Goal: Task Accomplishment & Management: Manage account settings

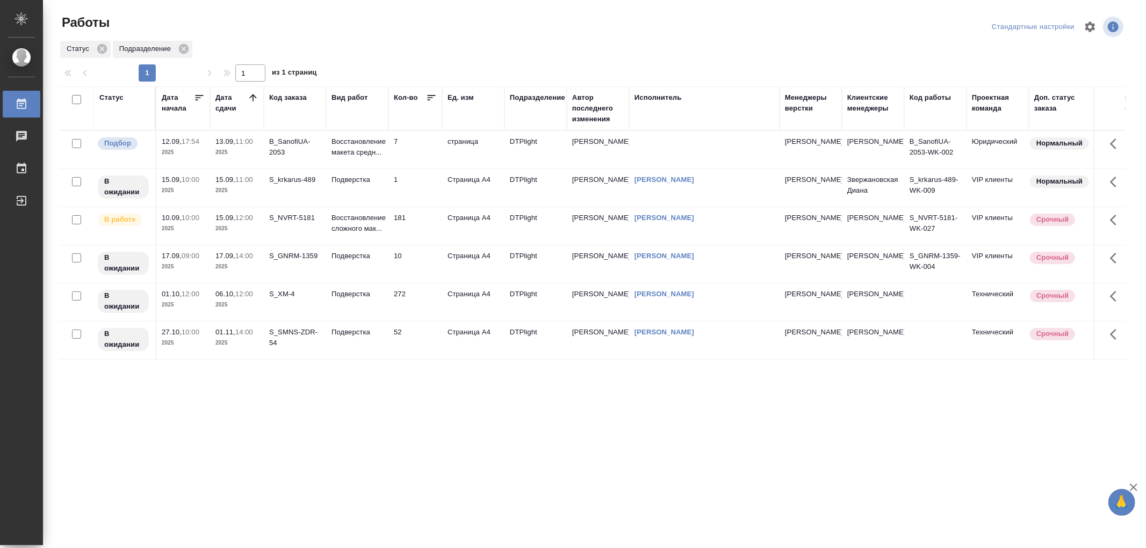
click at [363, 221] on p "Восстановление сложного мак..." at bounding box center [357, 223] width 52 height 21
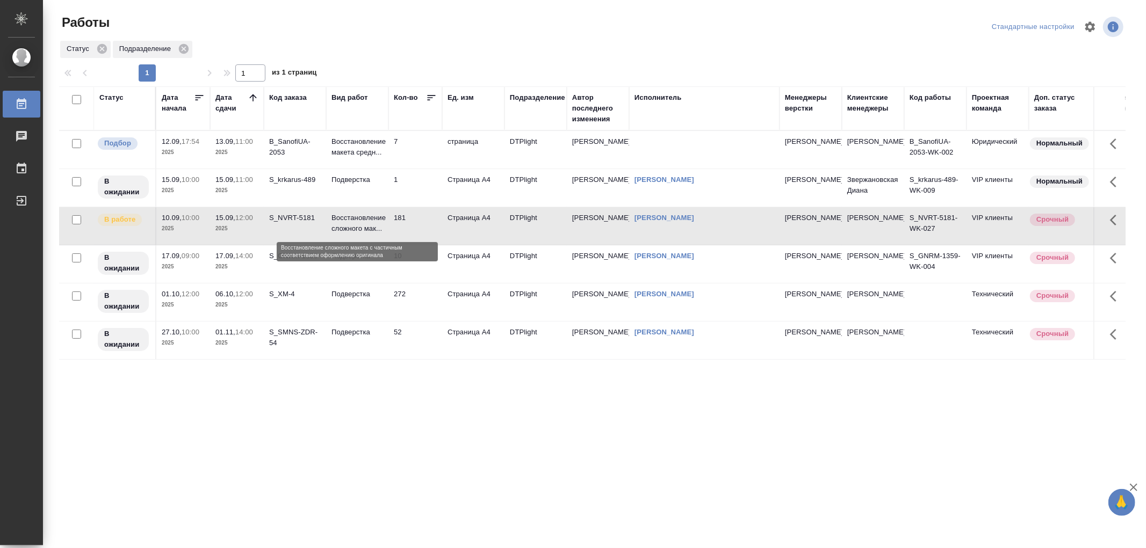
click at [363, 221] on p "Восстановление сложного мак..." at bounding box center [357, 223] width 52 height 21
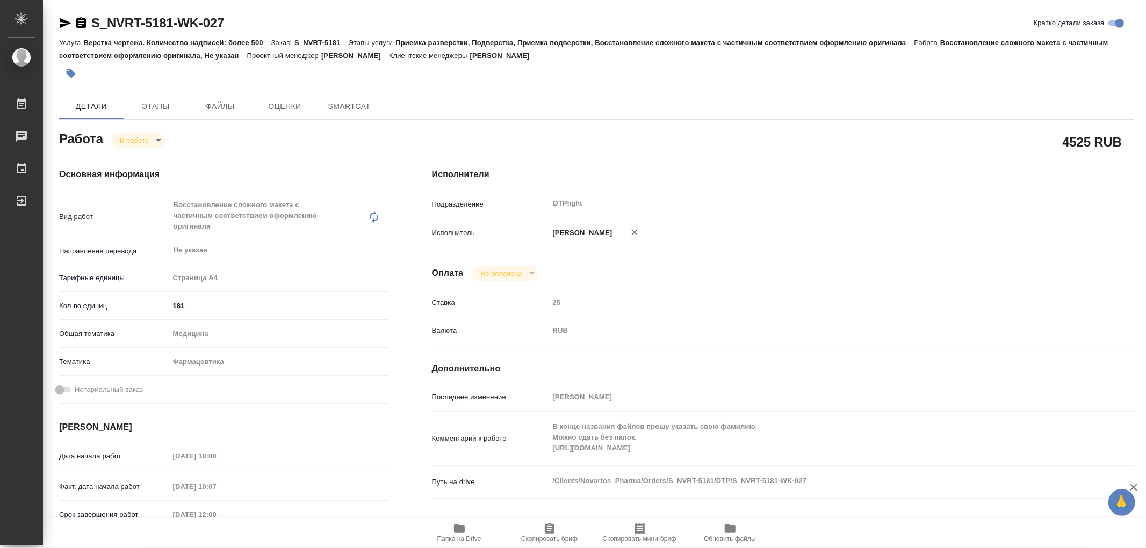
type textarea "x"
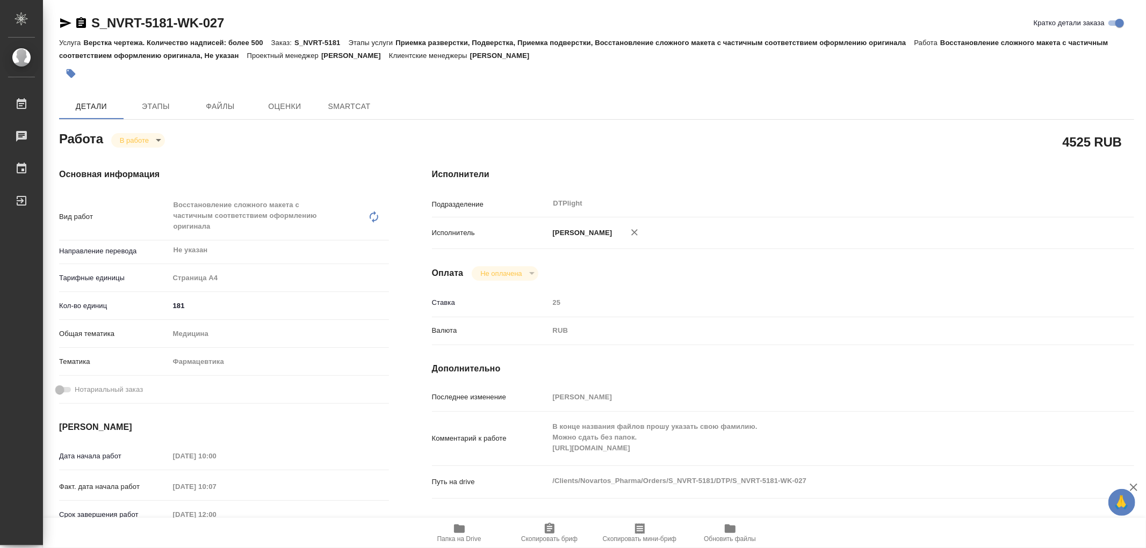
type textarea "x"
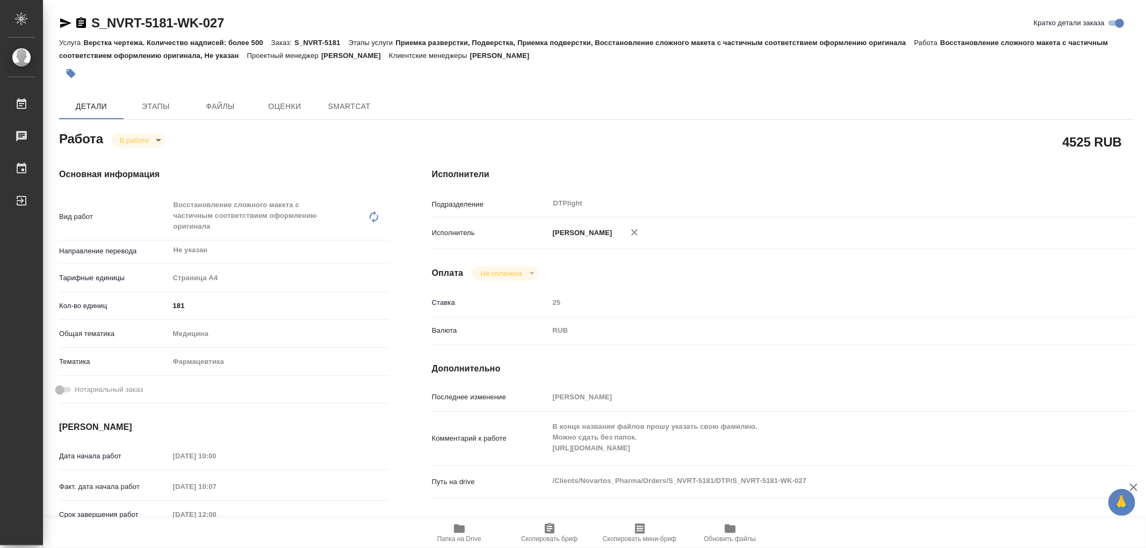
type textarea "x"
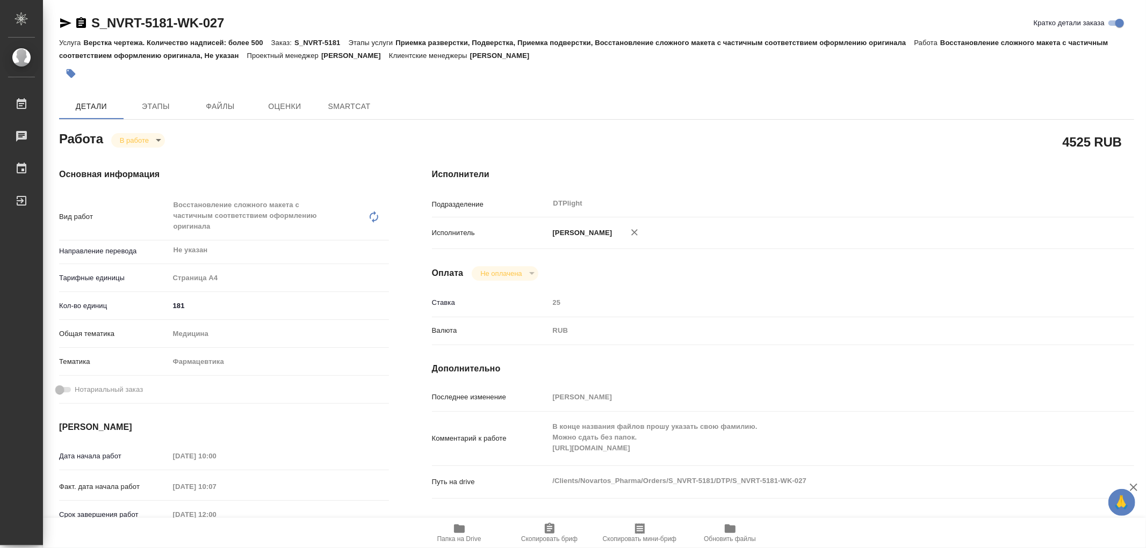
type textarea "x"
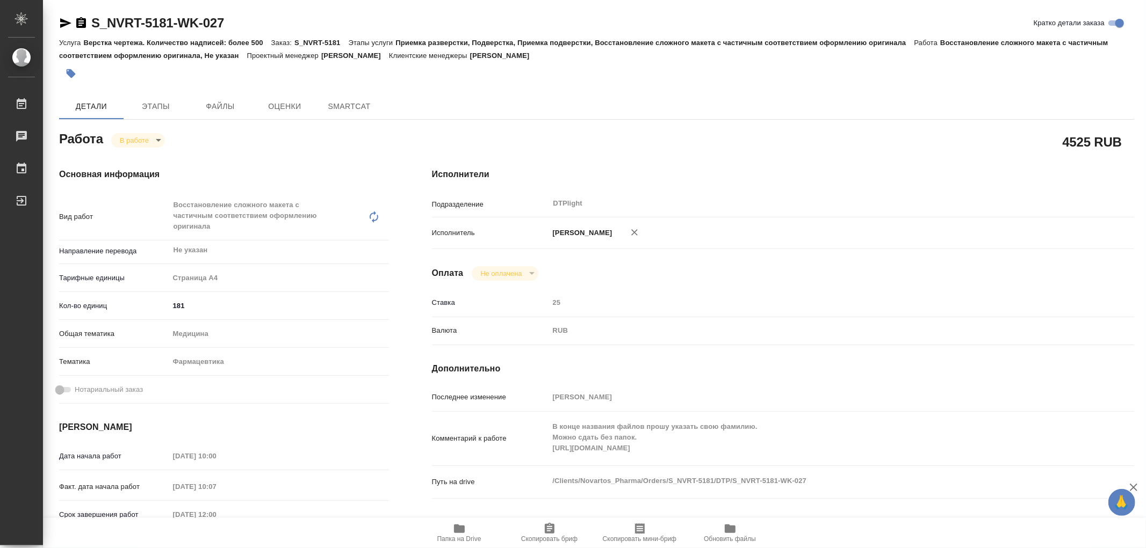
type textarea "x"
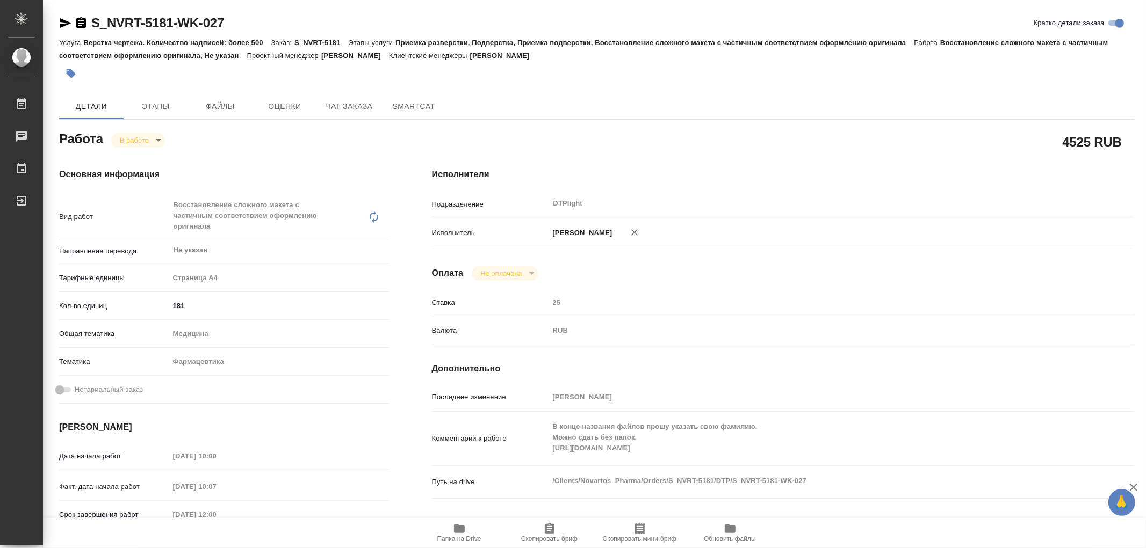
type textarea "x"
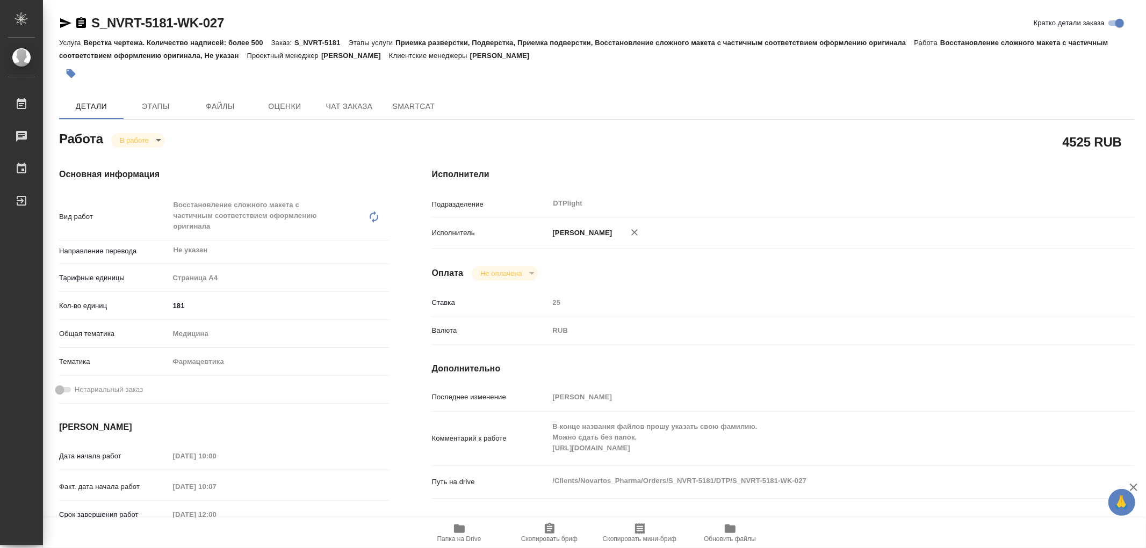
type textarea "x"
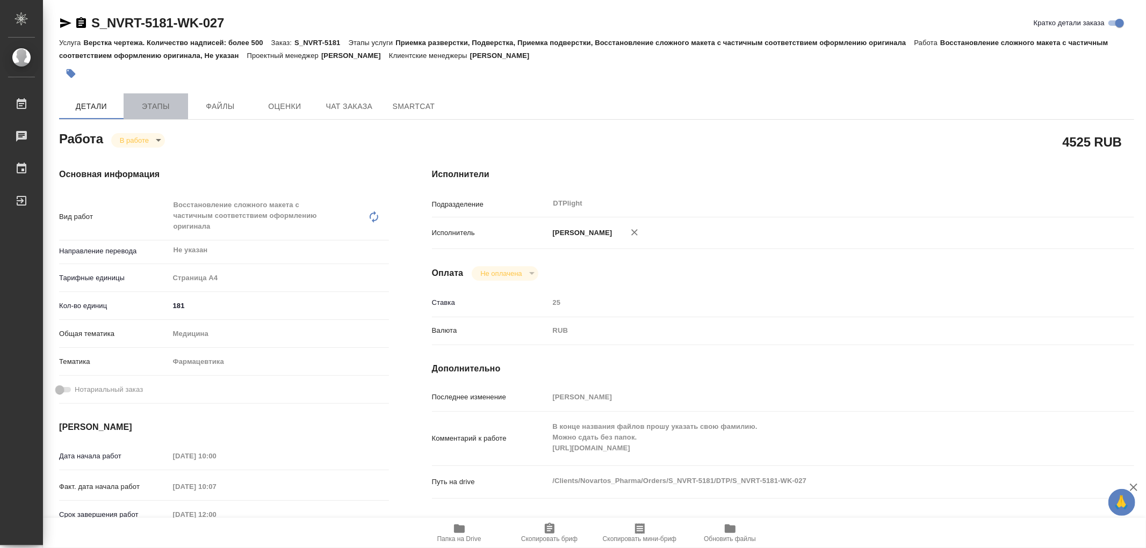
click at [153, 104] on span "Этапы" at bounding box center [156, 106] width 52 height 13
type textarea "x"
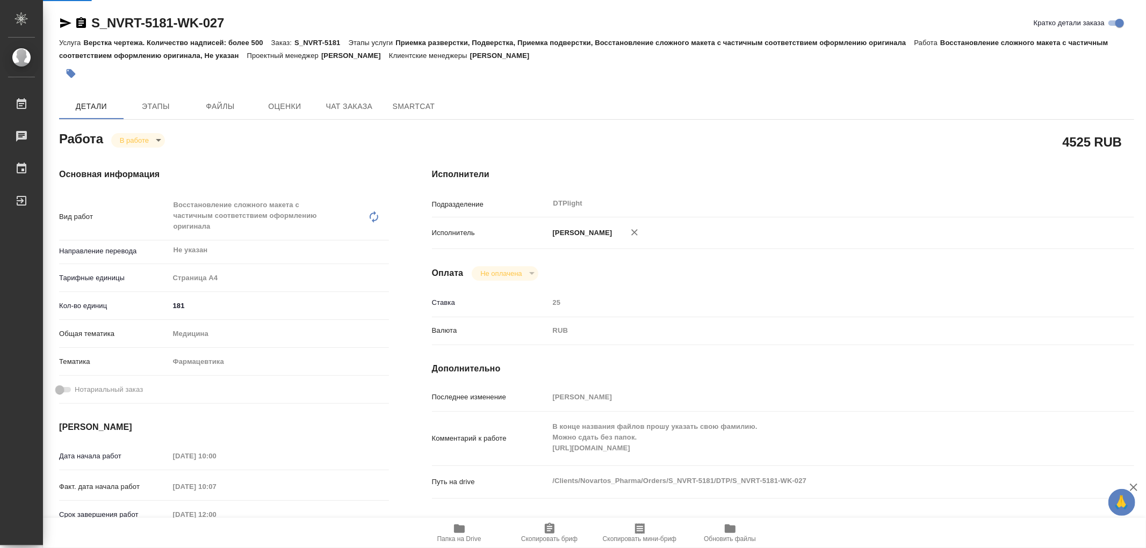
type textarea "x"
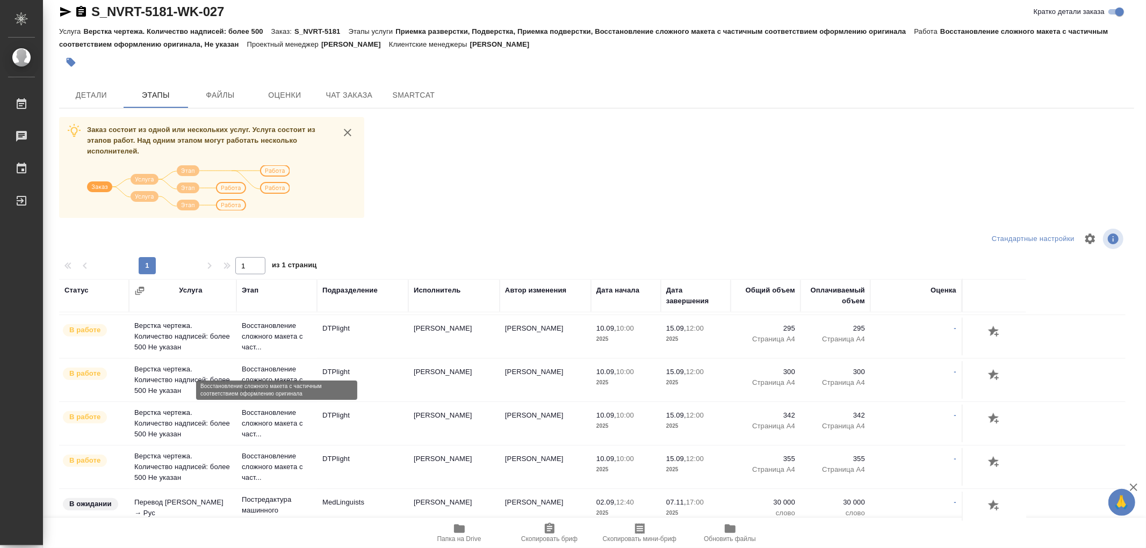
scroll to position [477, 0]
